Goal: Information Seeking & Learning: Learn about a topic

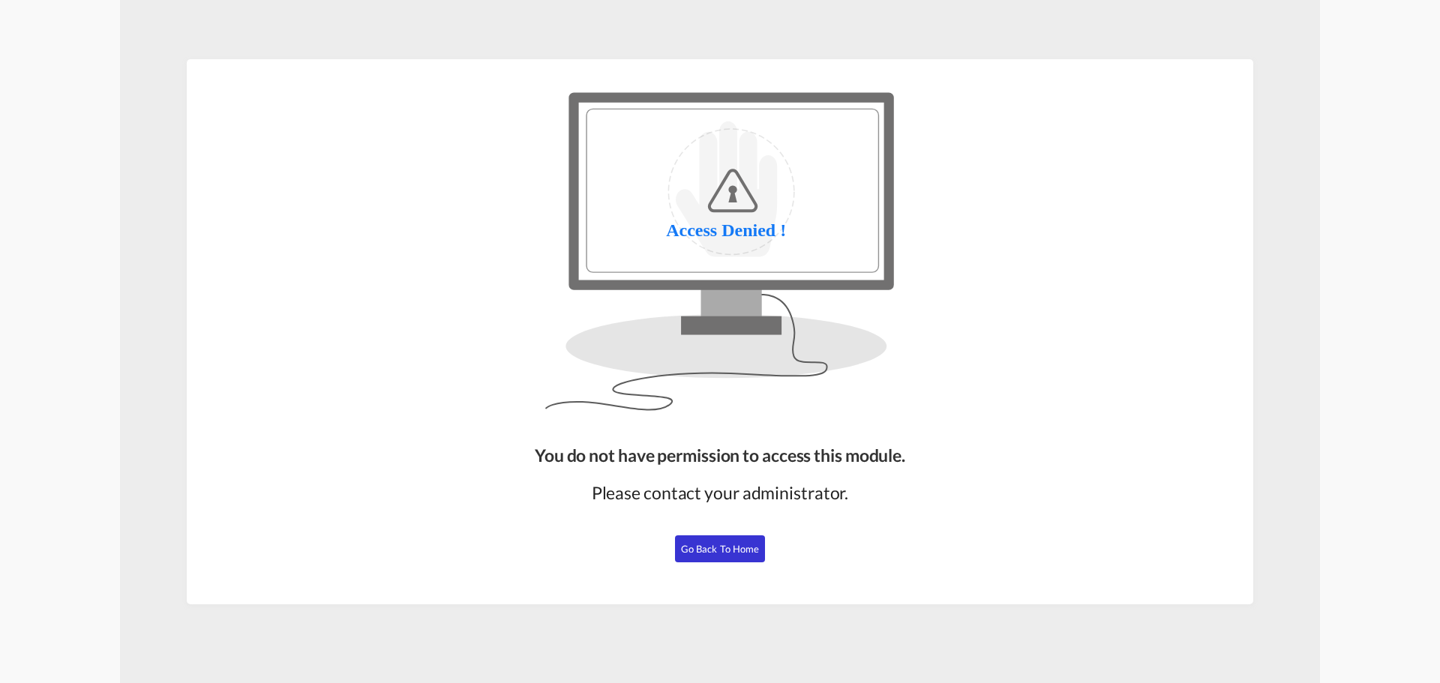
click at [695, 549] on span "Go Back to Home" at bounding box center [720, 549] width 79 height 12
